Goal: Task Accomplishment & Management: Manage account settings

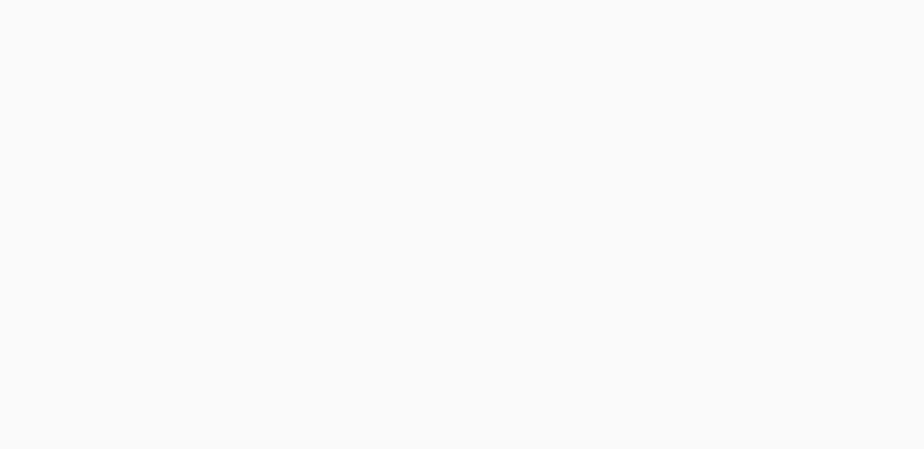
click at [255, 207] on body at bounding box center [462, 224] width 924 height 449
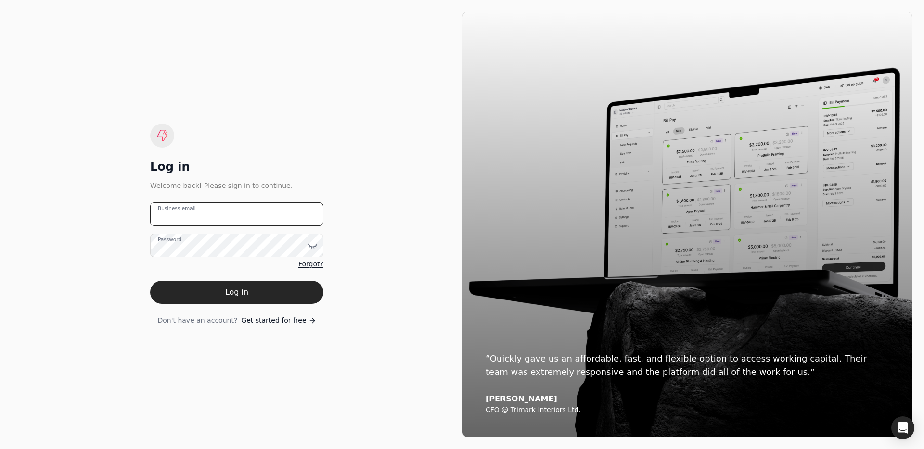
click at [240, 216] on email "Business email" at bounding box center [236, 215] width 173 height 24
type email "[PERSON_NAME][EMAIL_ADDRESS][DOMAIN_NAME]"
click at [257, 284] on button "Log in" at bounding box center [236, 292] width 173 height 23
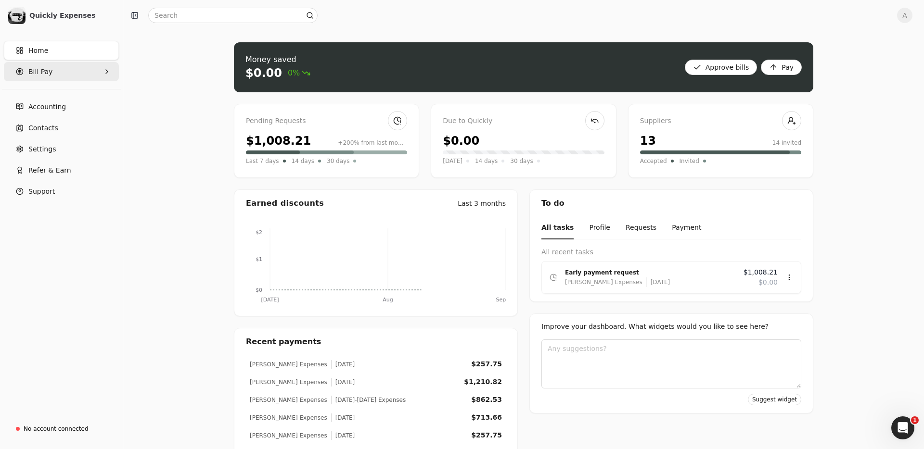
click at [49, 72] on span "Bill Pay" at bounding box center [40, 72] width 24 height 10
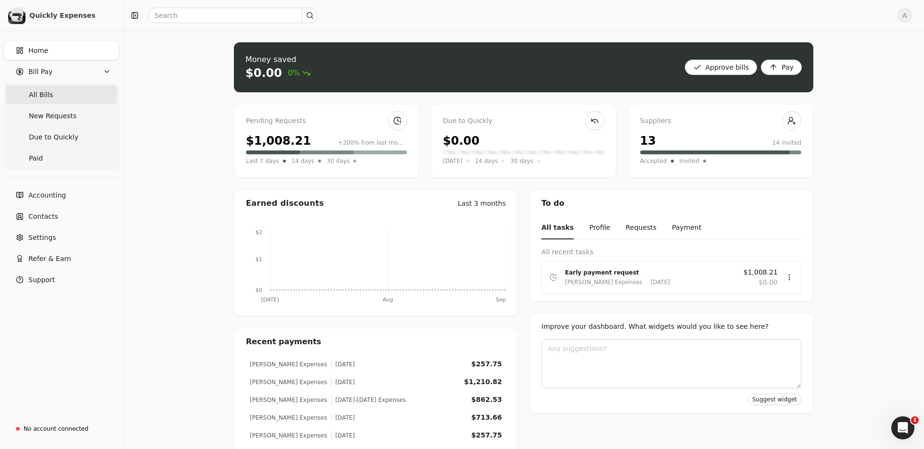
click at [60, 99] on Bills "All Bills" at bounding box center [61, 94] width 111 height 19
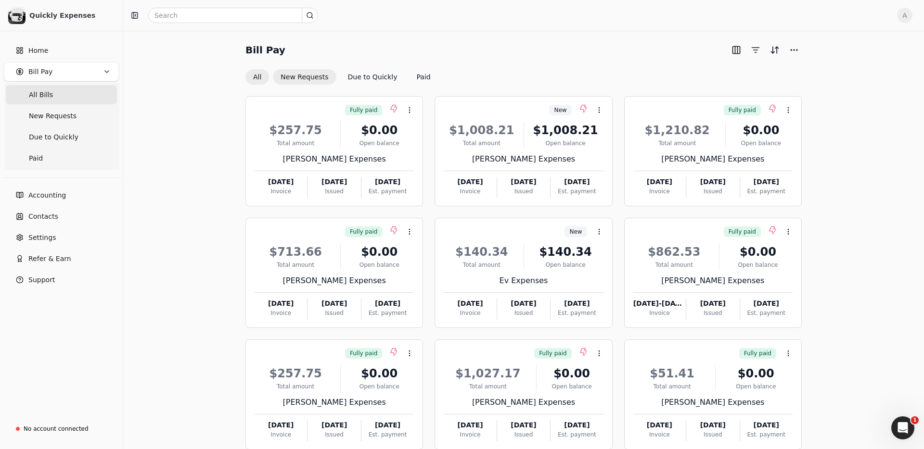
click at [305, 80] on button "New Requests" at bounding box center [304, 76] width 63 height 15
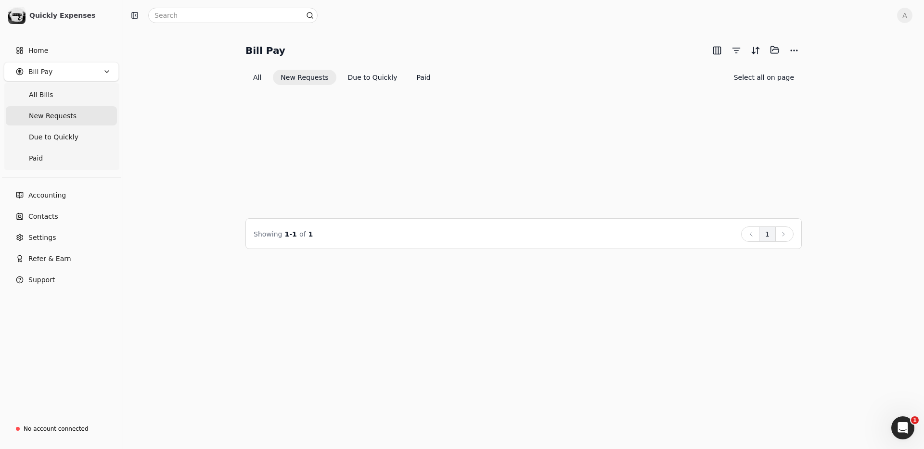
click at [408, 112] on icon at bounding box center [410, 111] width 8 height 8
click at [418, 135] on span "Open" at bounding box center [425, 134] width 18 height 10
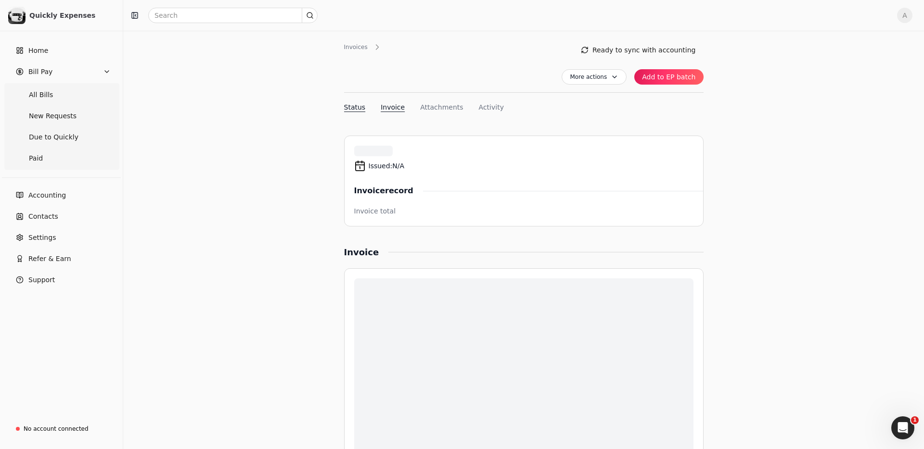
click at [387, 107] on button "Invoice" at bounding box center [393, 107] width 24 height 10
click at [357, 109] on button "Status" at bounding box center [355, 107] width 22 height 10
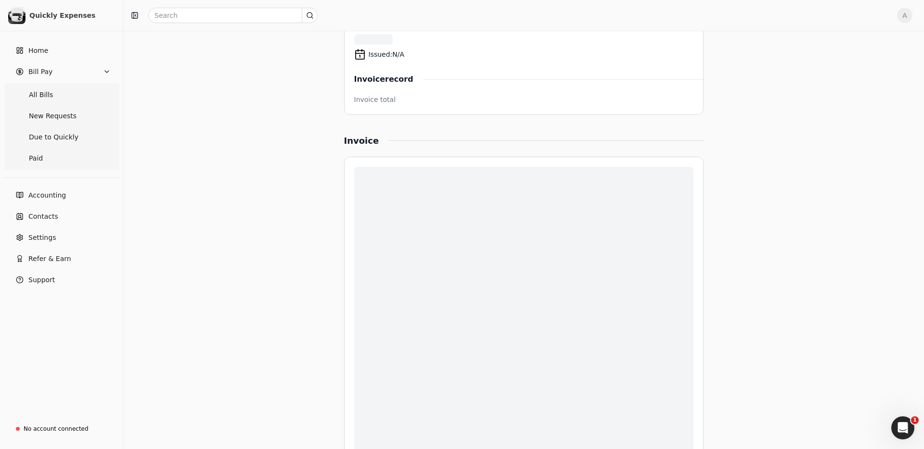
scroll to position [116, 0]
click at [35, 94] on span "All Bills" at bounding box center [41, 95] width 24 height 10
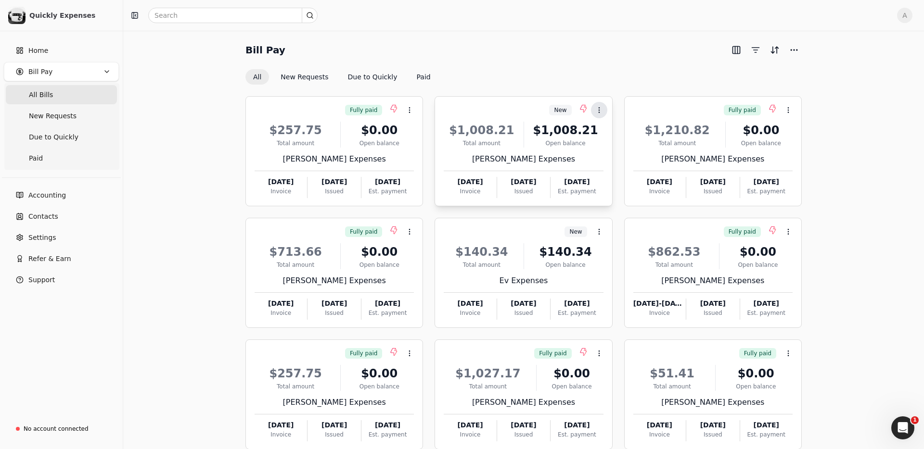
click at [597, 107] on icon at bounding box center [599, 110] width 8 height 8
click at [618, 135] on span "Open" at bounding box center [614, 134] width 18 height 10
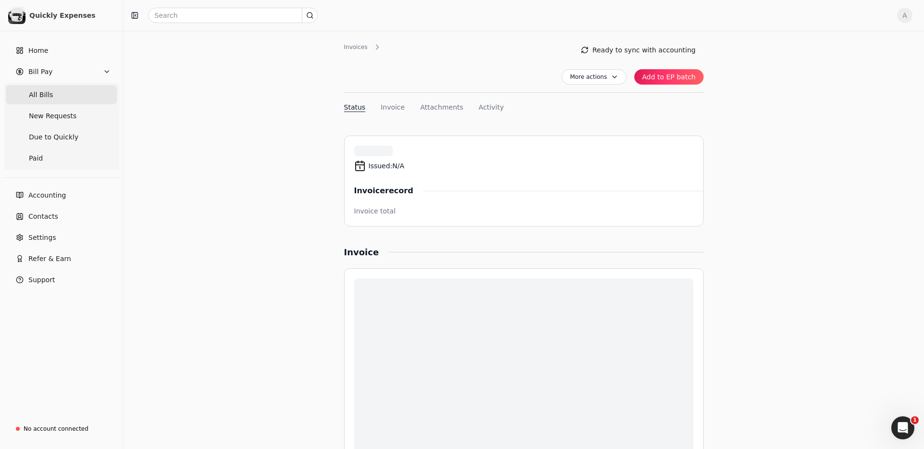
click at [51, 91] on Bills "All Bills" at bounding box center [61, 94] width 111 height 19
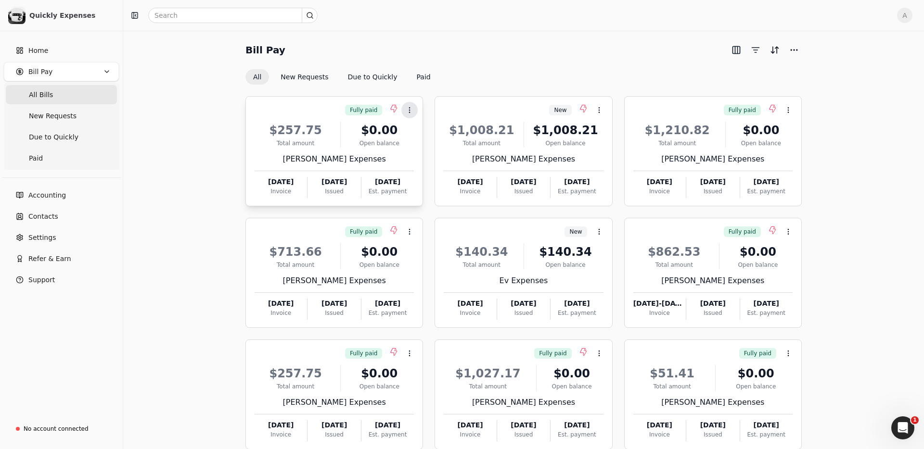
click at [408, 108] on icon at bounding box center [410, 110] width 8 height 8
click at [426, 131] on span "Open" at bounding box center [425, 134] width 18 height 10
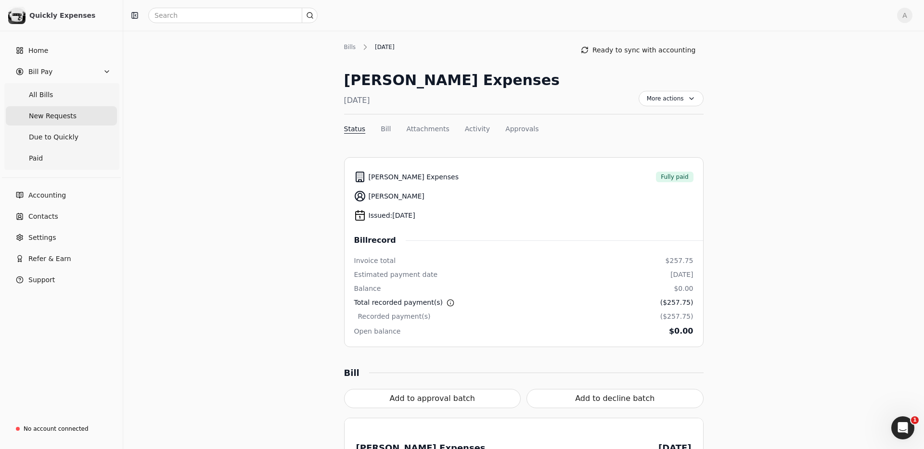
click at [58, 115] on span "New Requests" at bounding box center [53, 116] width 48 height 10
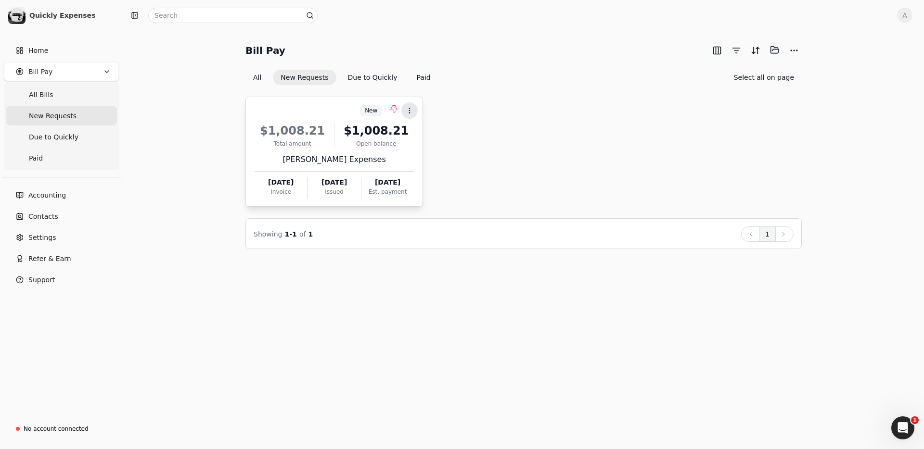
click at [410, 107] on icon at bounding box center [410, 111] width 8 height 8
click at [441, 136] on li "Open" at bounding box center [455, 134] width 118 height 18
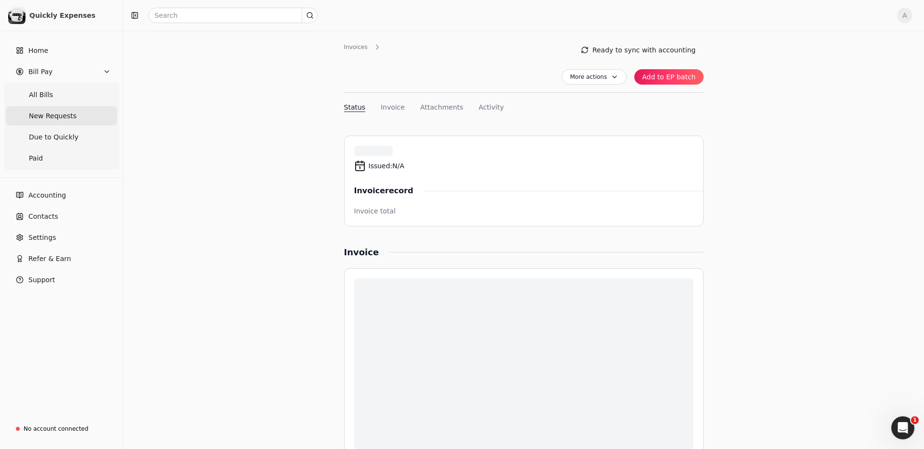
click at [67, 121] on span "New Requests" at bounding box center [53, 116] width 48 height 10
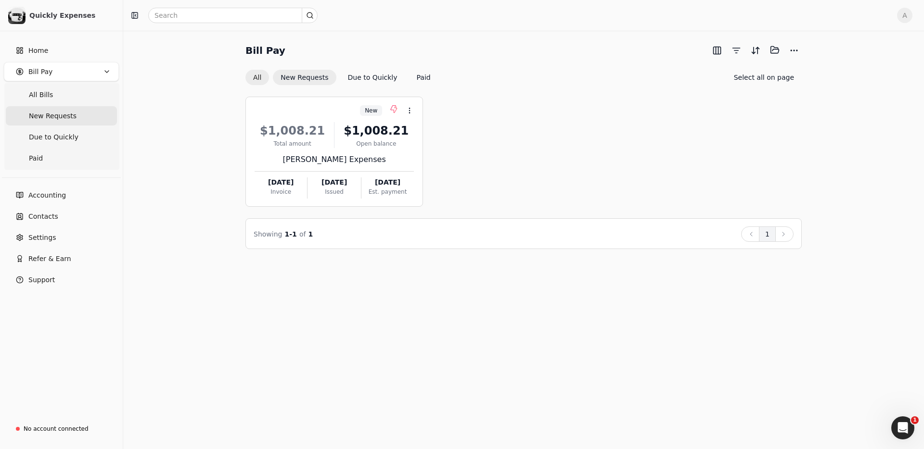
click at [252, 82] on button "All" at bounding box center [257, 77] width 24 height 15
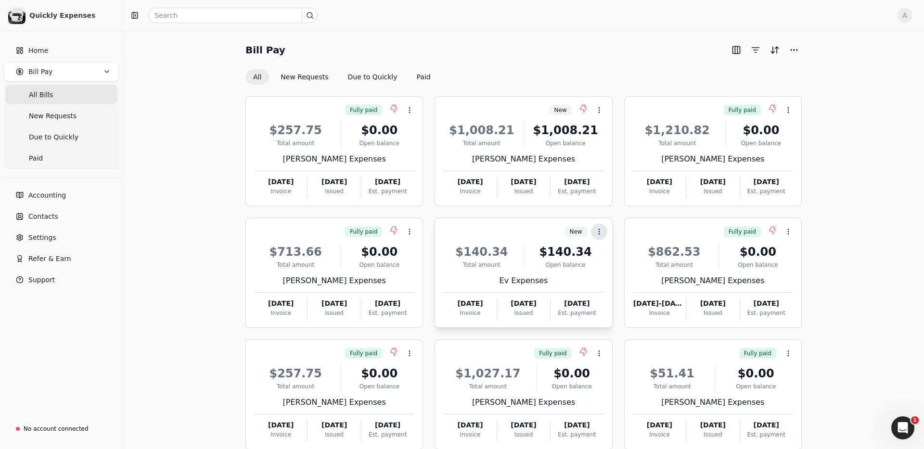
click at [598, 235] on icon at bounding box center [599, 232] width 8 height 8
click at [613, 260] on span "Open" at bounding box center [614, 256] width 18 height 10
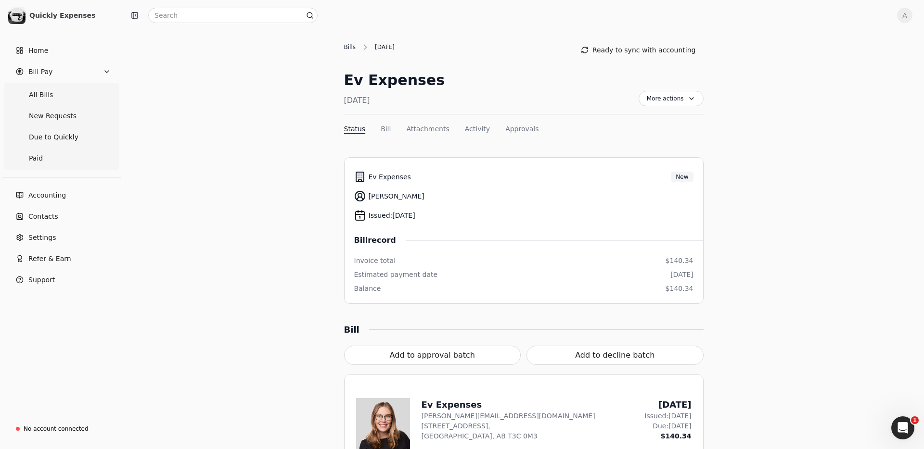
click at [353, 49] on div "Bills" at bounding box center [352, 47] width 17 height 9
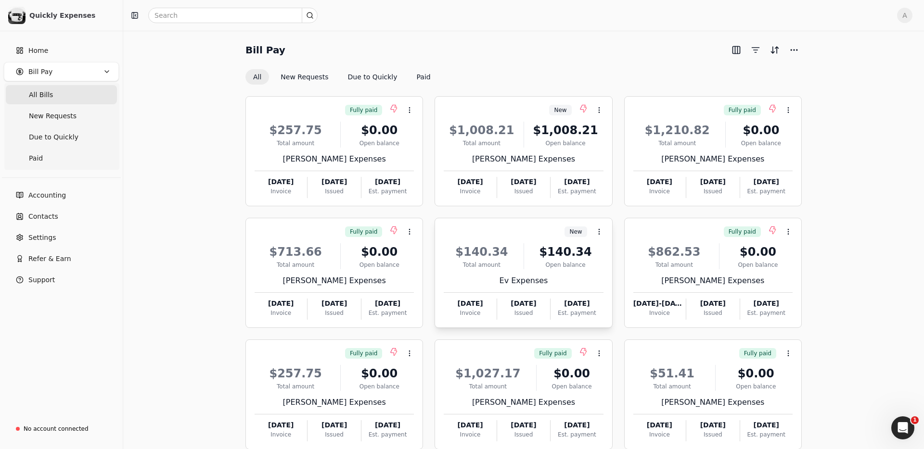
scroll to position [29, 0]
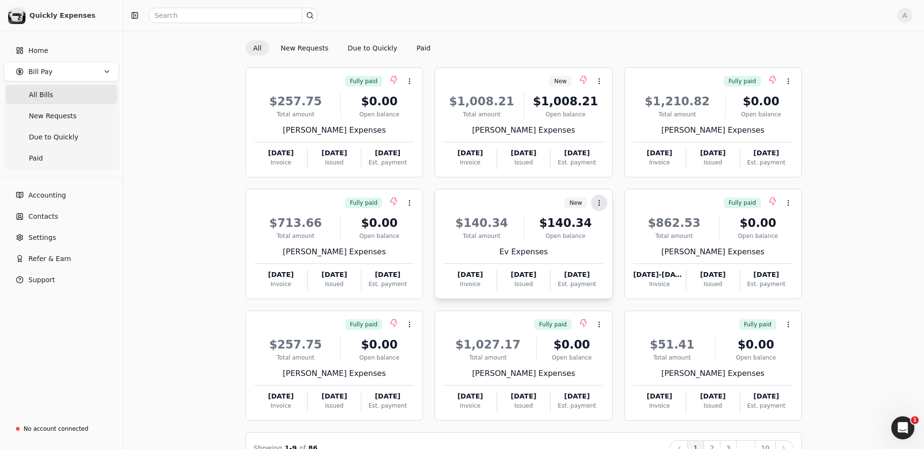
click at [595, 207] on button "Context Menu Button" at bounding box center [599, 203] width 16 height 16
click at [512, 225] on div "$140.34" at bounding box center [482, 223] width 76 height 17
click at [625, 226] on li "Open" at bounding box center [645, 227] width 118 height 18
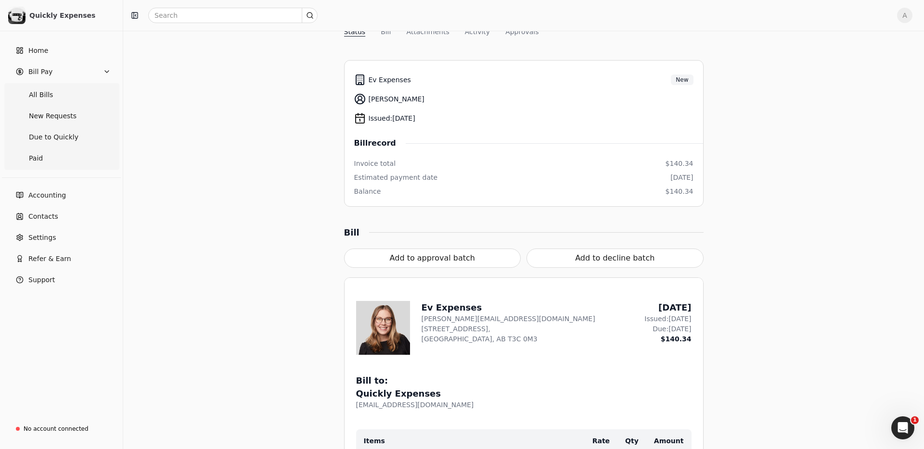
scroll to position [119, 0]
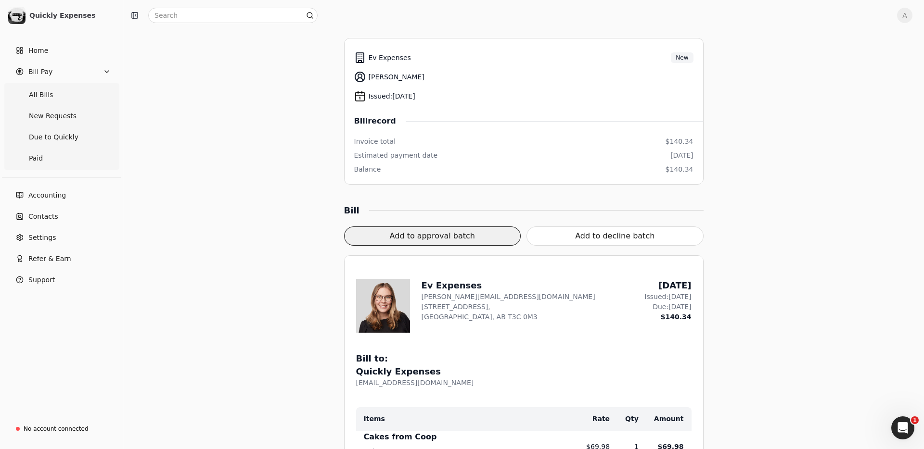
click at [451, 235] on button "Add to approval batch" at bounding box center [432, 236] width 177 height 19
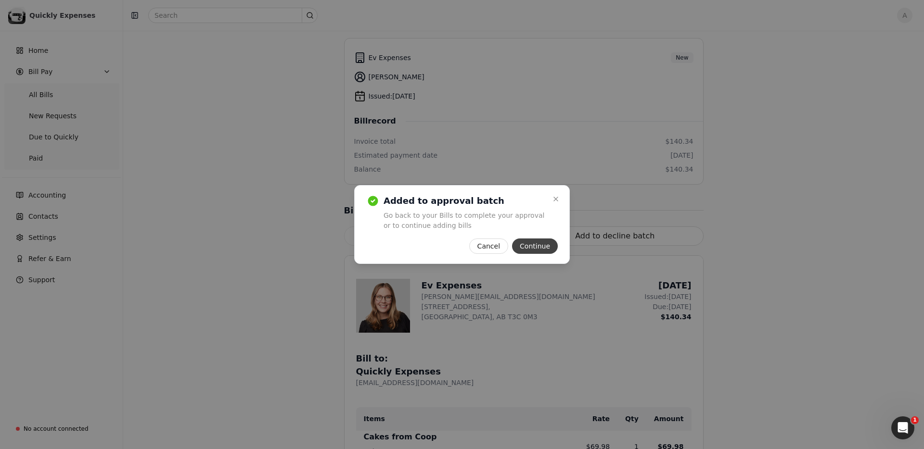
click at [545, 247] on button "Continue" at bounding box center [535, 246] width 46 height 15
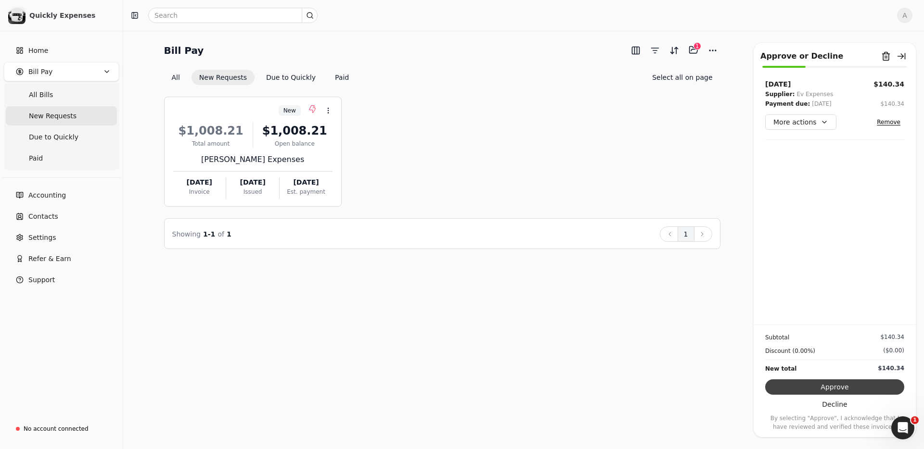
click at [854, 389] on button "Approve" at bounding box center [834, 387] width 139 height 15
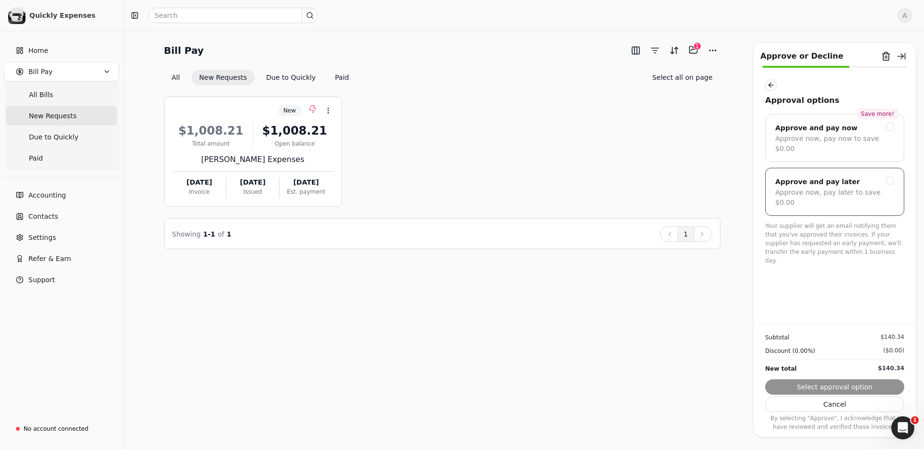
click at [844, 188] on div "Approve now, pay later to save $0.00" at bounding box center [834, 198] width 119 height 20
click at [849, 390] on button "Submit approval" at bounding box center [834, 387] width 139 height 15
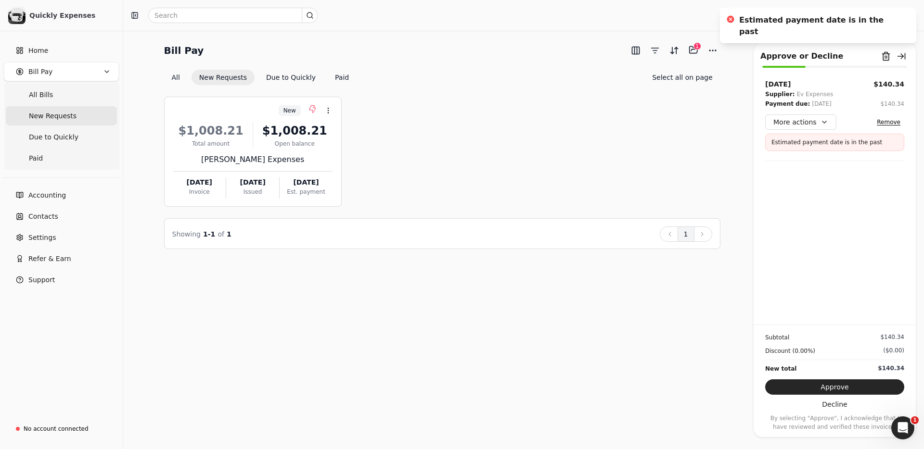
click at [829, 105] on div "[DATE]" at bounding box center [822, 104] width 20 height 10
click at [819, 125] on button "More actions" at bounding box center [800, 122] width 71 height 15
click at [809, 173] on div "Edit payment date" at bounding box center [809, 174] width 85 height 16
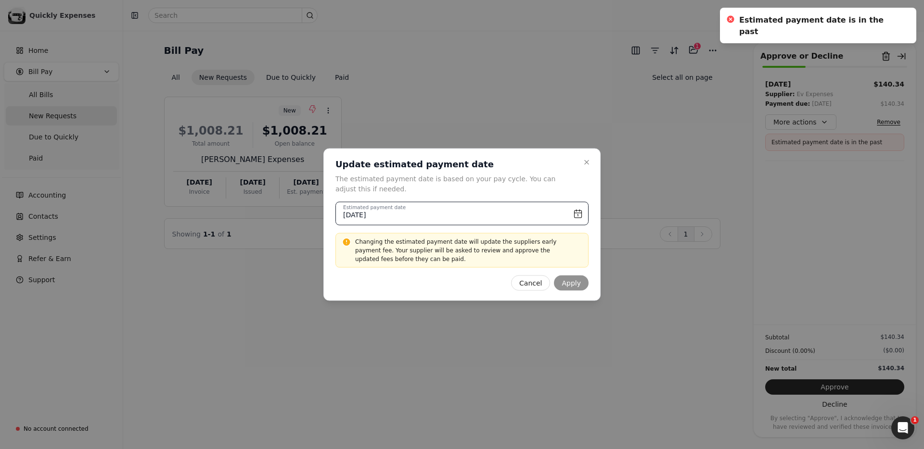
click at [506, 208] on input "[DATE]" at bounding box center [461, 214] width 253 height 24
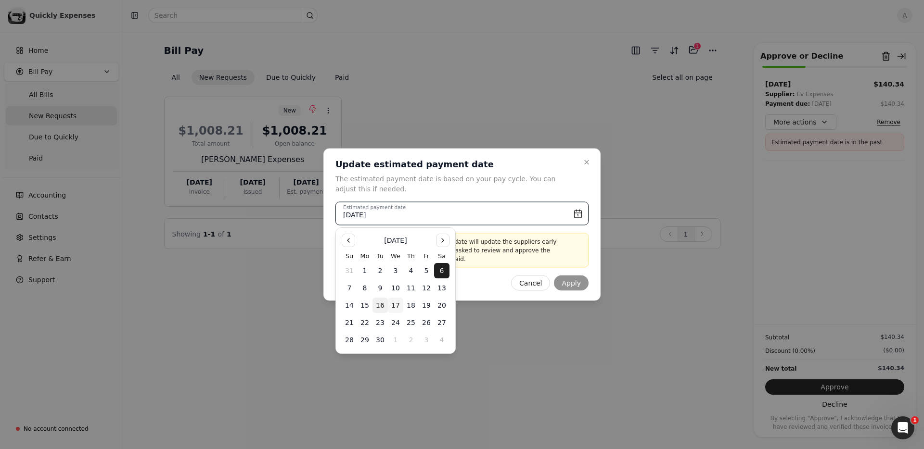
click at [396, 307] on button "17" at bounding box center [395, 305] width 15 height 15
type input "[DATE]"
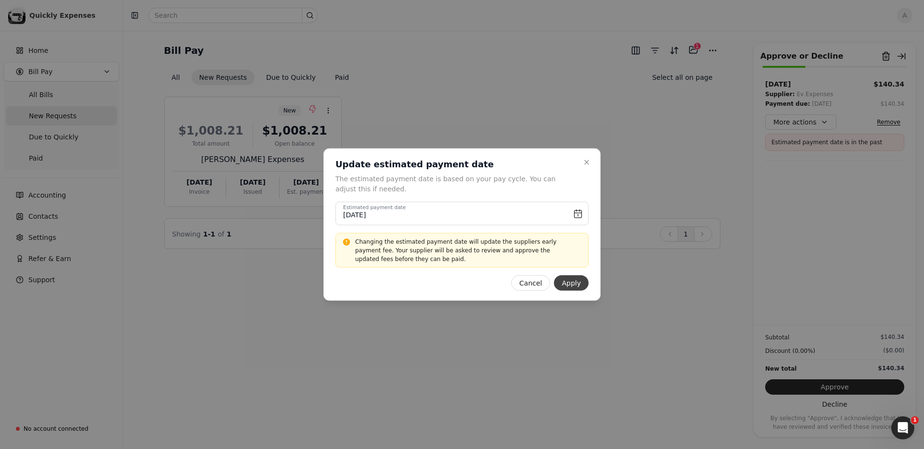
click at [574, 280] on button "Apply" at bounding box center [571, 283] width 35 height 15
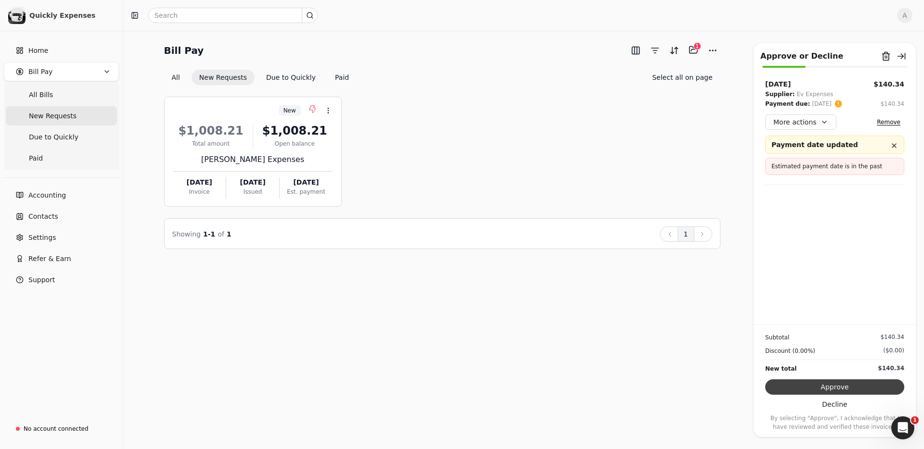
click at [847, 386] on button "Approve" at bounding box center [834, 387] width 139 height 15
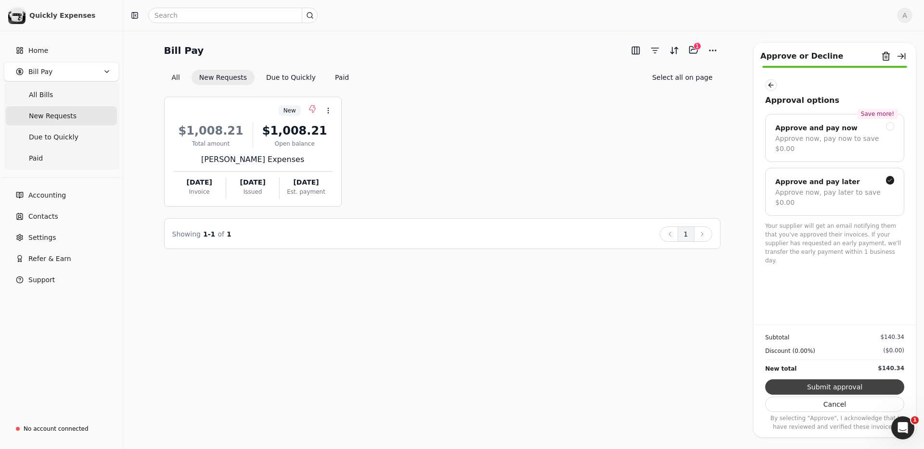
click at [842, 383] on button "Submit approval" at bounding box center [834, 387] width 139 height 15
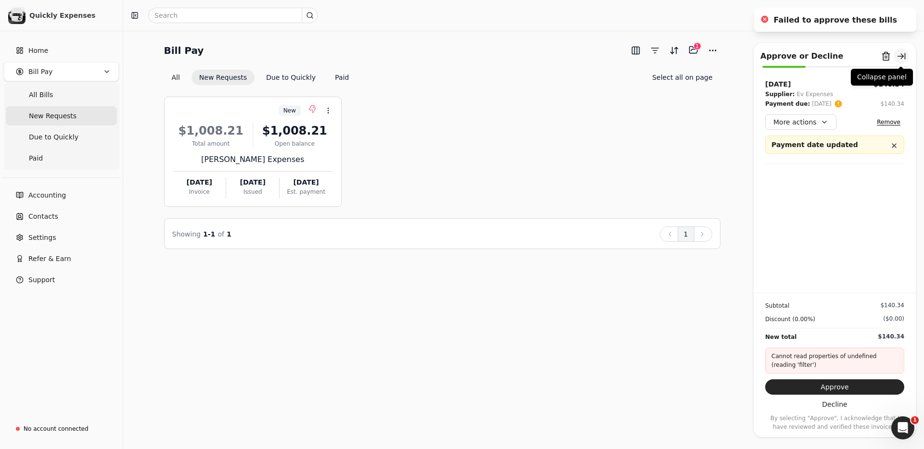
click at [905, 56] on button "button" at bounding box center [901, 56] width 15 height 15
